Goal: Task Accomplishment & Management: Use online tool/utility

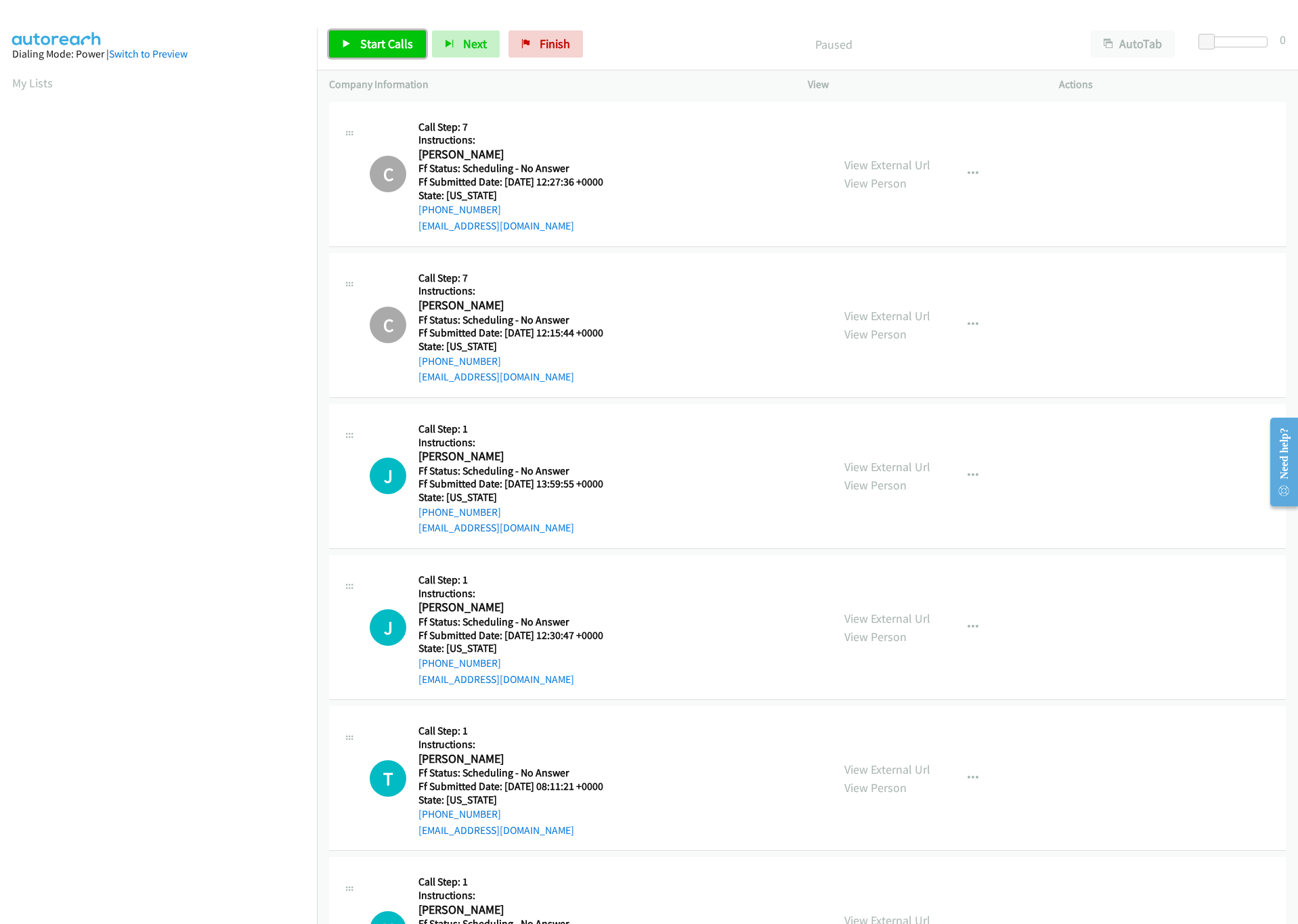
click at [390, 43] on span "Start Calls" at bounding box center [386, 44] width 53 height 16
click at [1230, 43] on div at bounding box center [1237, 41] width 62 height 11
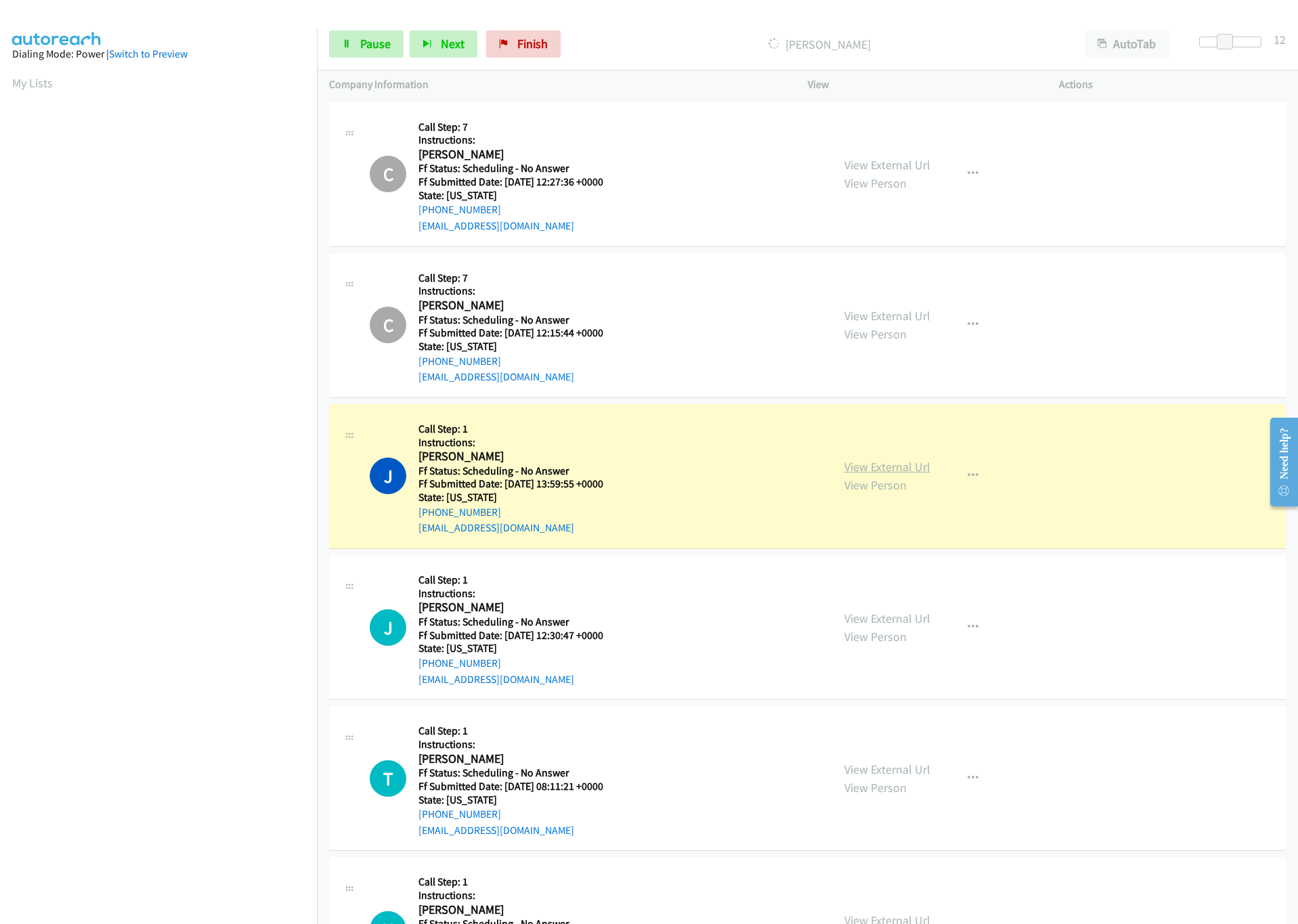
click at [904, 463] on link "View External Url" at bounding box center [887, 466] width 86 height 16
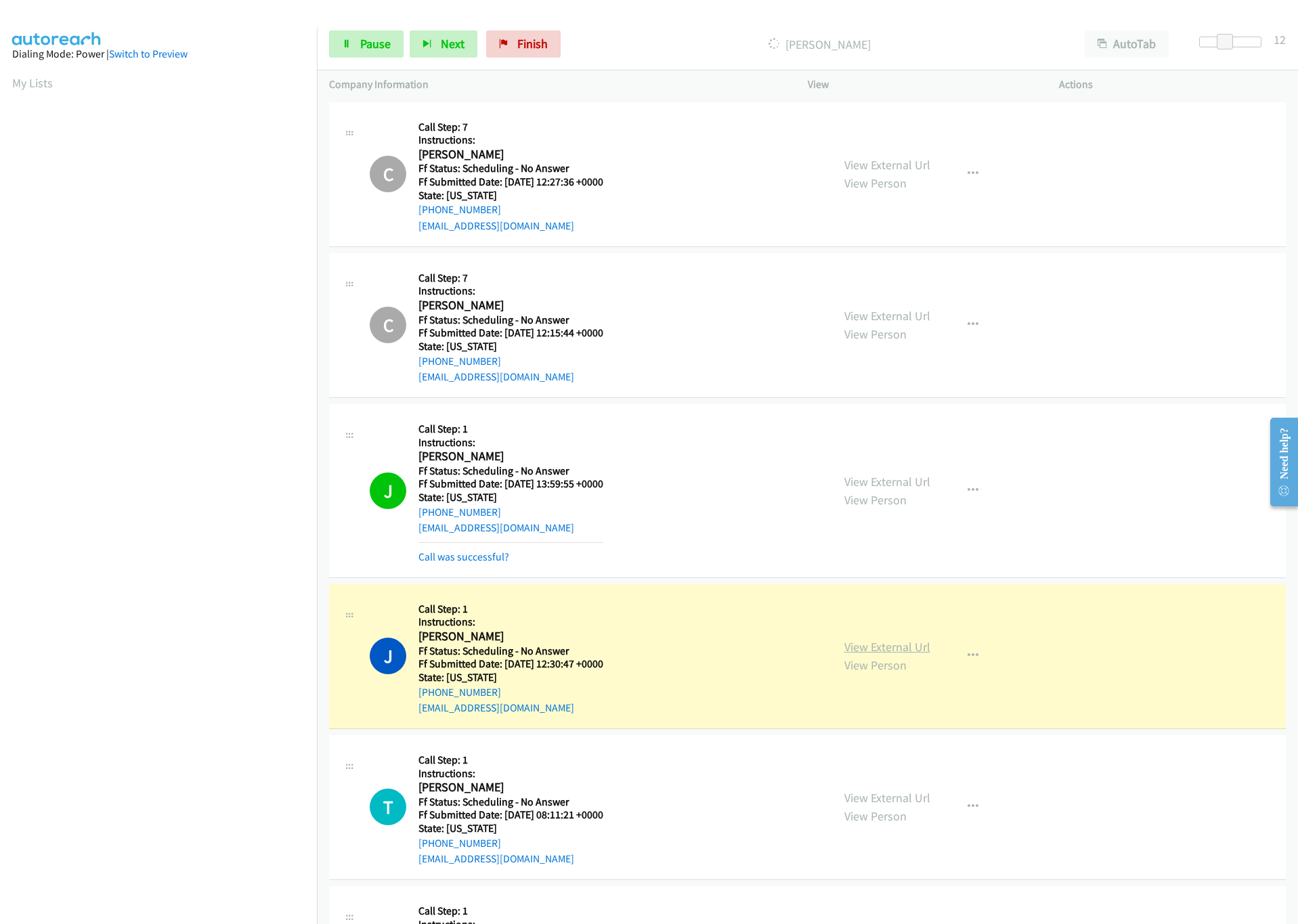
click at [892, 644] on link "View External Url" at bounding box center [887, 647] width 86 height 16
click at [385, 39] on span "Pause" at bounding box center [375, 44] width 30 height 16
